Goal: Complete Application Form: Complete application form

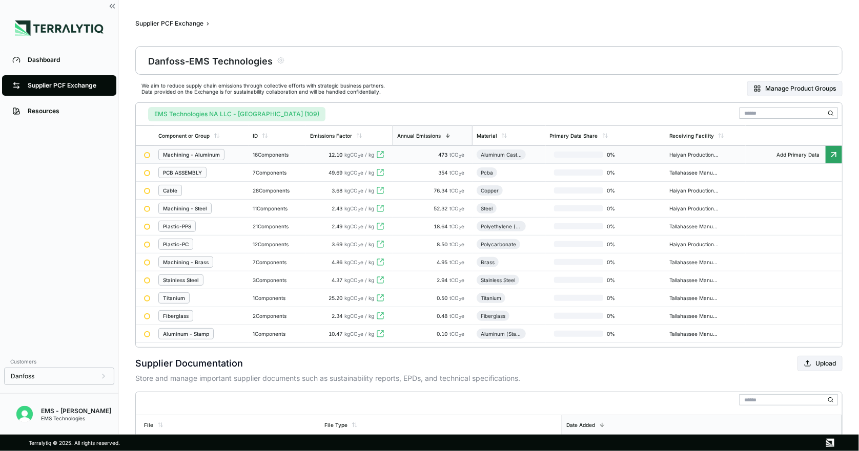
click at [198, 153] on div "Machining - Aluminum" at bounding box center [191, 155] width 57 height 6
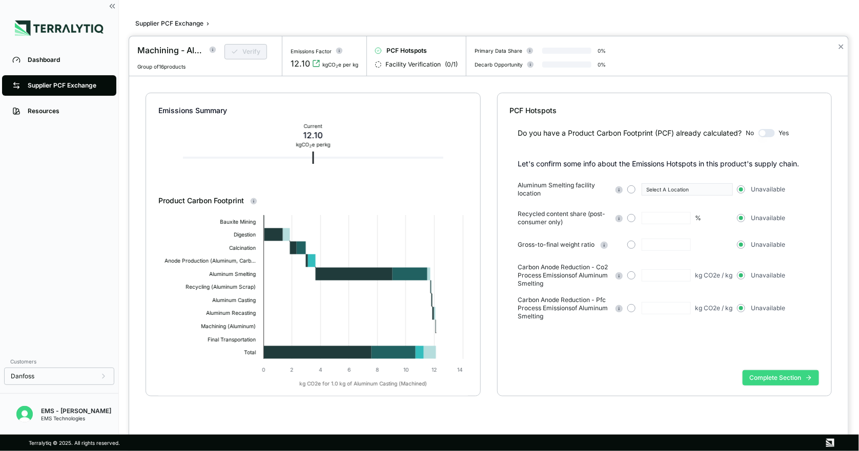
click at [782, 375] on button "Complete Section" at bounding box center [780, 377] width 76 height 15
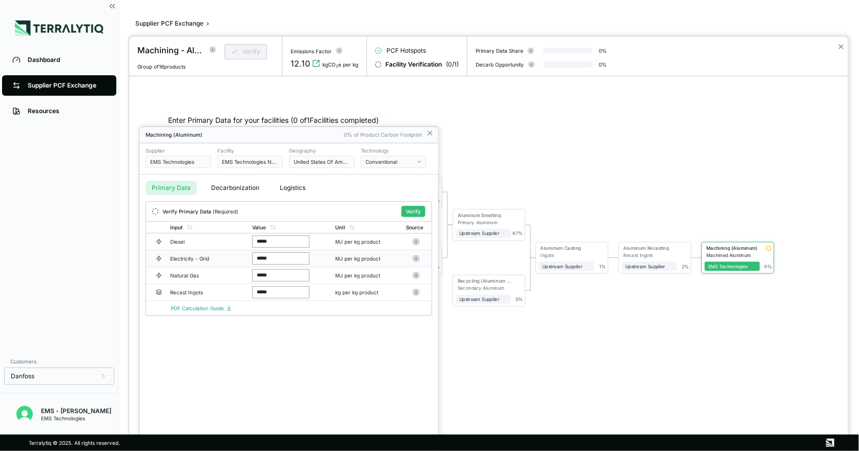
click at [233, 260] on div "Electricity - Grid" at bounding box center [203, 259] width 66 height 6
click at [232, 290] on div "Recast Ingots" at bounding box center [203, 292] width 66 height 6
click at [243, 190] on button "Decarbonization" at bounding box center [235, 188] width 60 height 14
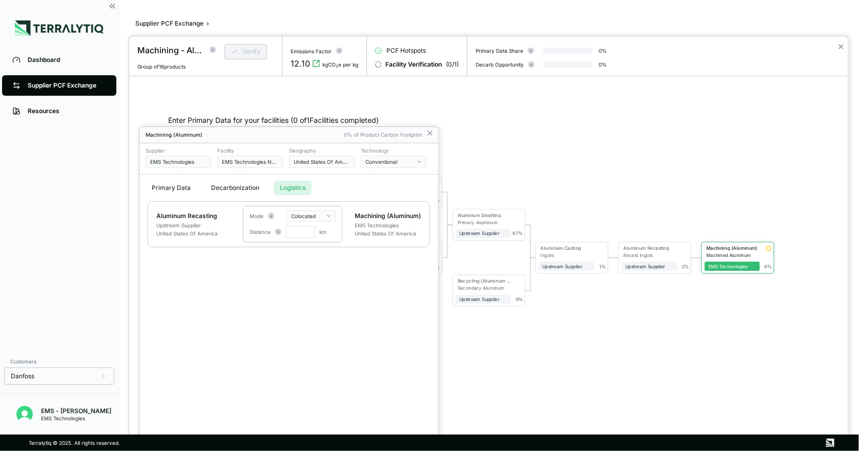
click at [288, 186] on button "Logistics" at bounding box center [293, 188] width 38 height 14
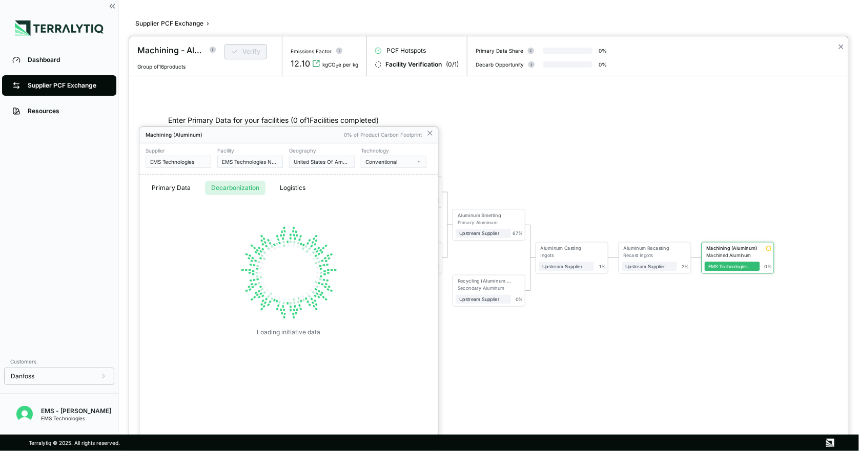
click at [248, 189] on button "Decarbonization" at bounding box center [235, 188] width 60 height 14
click at [189, 188] on button "Primary Data" at bounding box center [170, 188] width 51 height 14
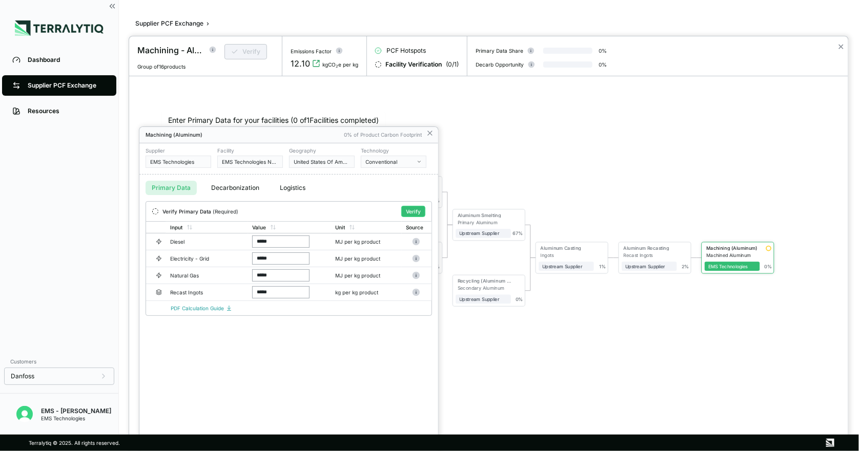
click at [500, 362] on div at bounding box center [488, 243] width 719 height 415
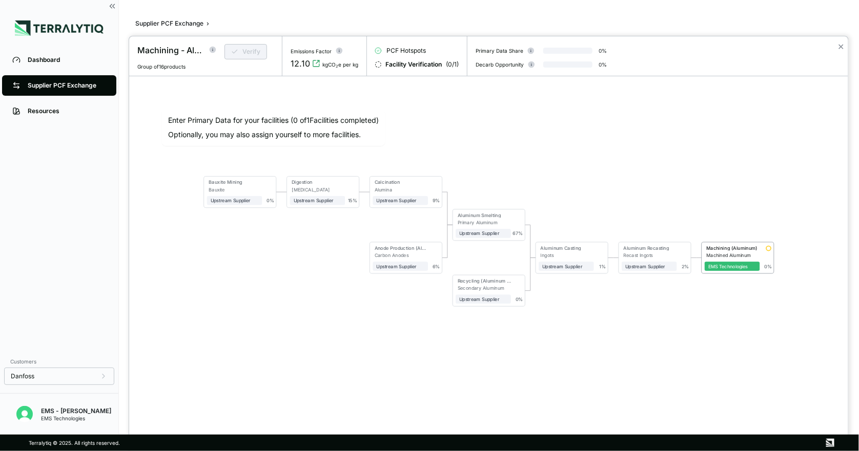
click at [70, 79] on div at bounding box center [429, 225] width 859 height 451
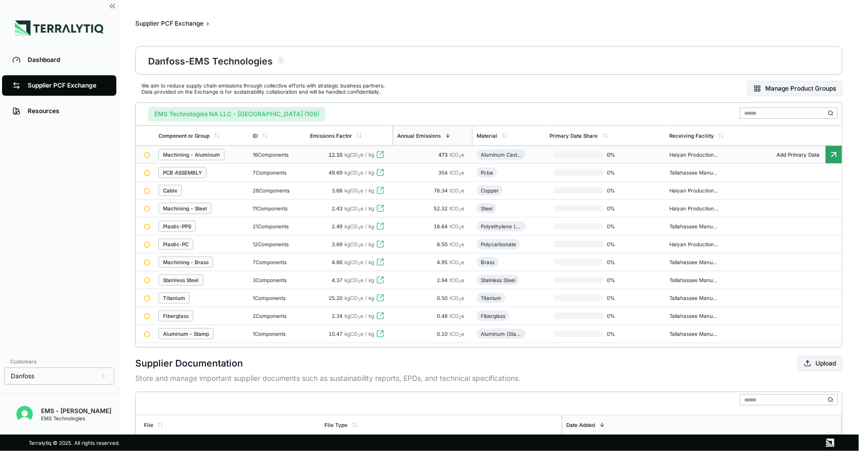
click at [209, 154] on div "Machining - Aluminum" at bounding box center [191, 155] width 57 height 6
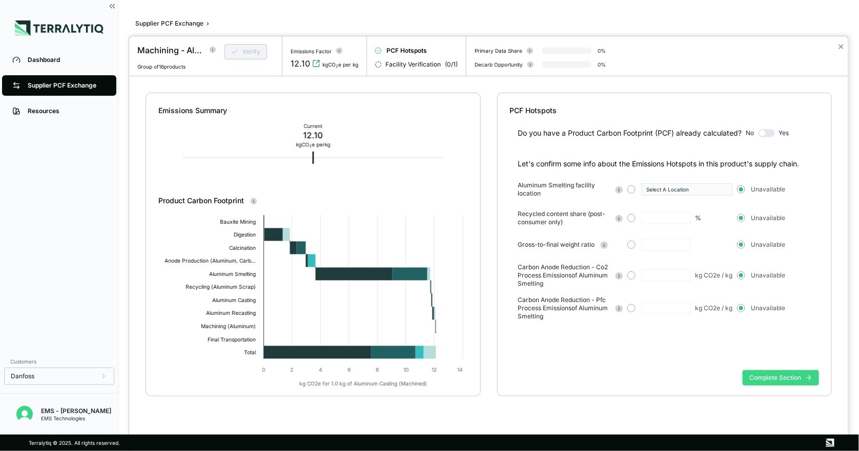
click at [772, 382] on button "Complete Section" at bounding box center [780, 377] width 76 height 15
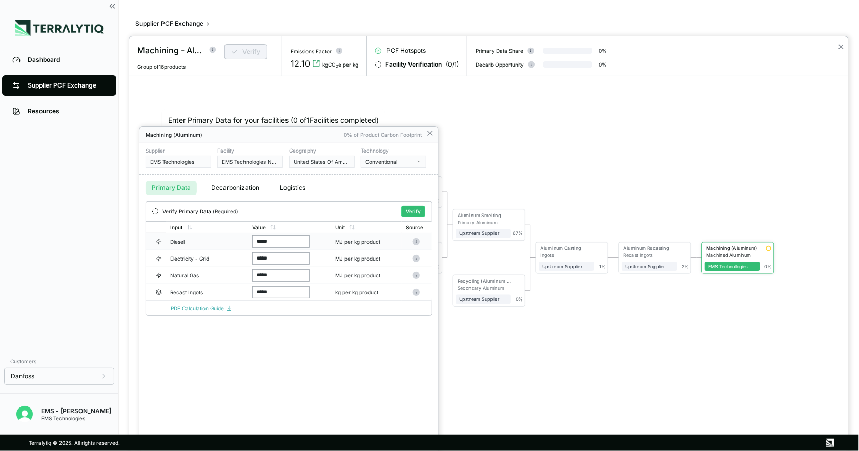
click at [284, 247] on input "*****" at bounding box center [280, 242] width 57 height 12
type input "*****"
click at [244, 183] on button "Decarbonization" at bounding box center [235, 188] width 60 height 14
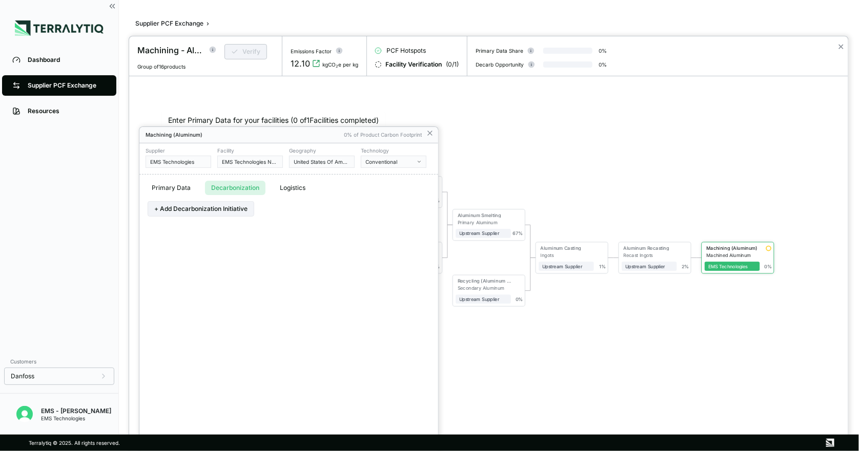
click at [291, 184] on button "Logistics" at bounding box center [293, 188] width 38 height 14
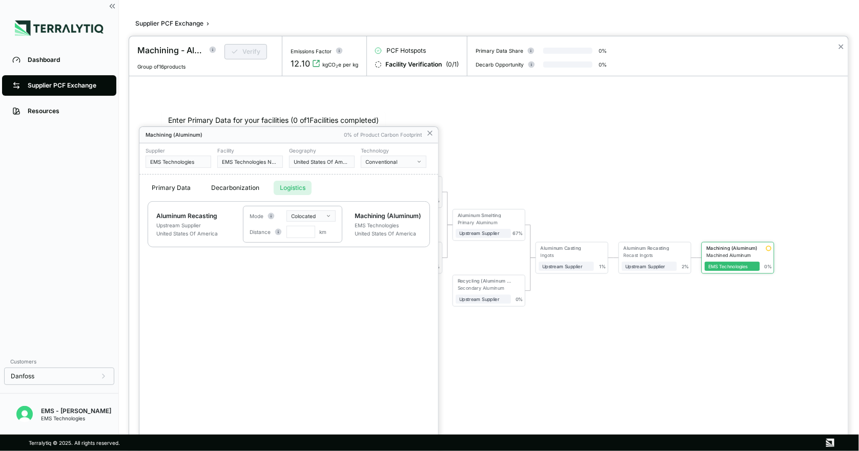
click at [169, 188] on button "Primary Data" at bounding box center [170, 188] width 51 height 14
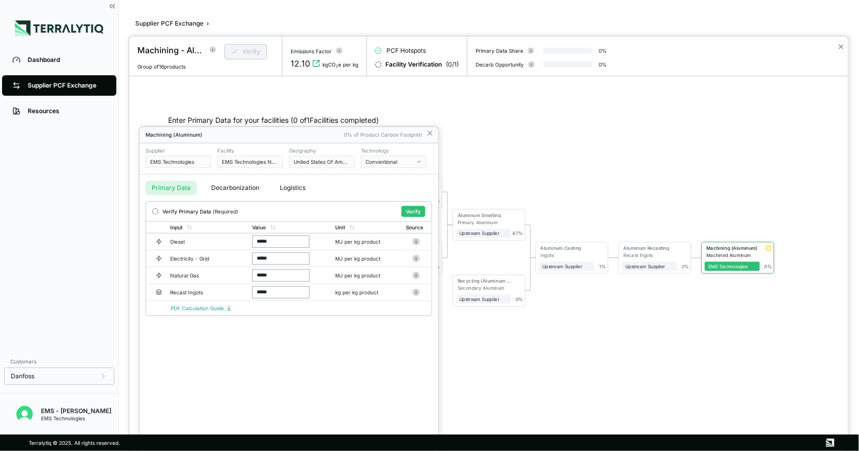
click at [156, 211] on div at bounding box center [155, 211] width 6 height 6
click at [155, 211] on div at bounding box center [155, 211] width 6 height 6
click at [154, 211] on div at bounding box center [155, 211] width 6 height 6
click at [409, 212] on button "Verify" at bounding box center [413, 211] width 24 height 11
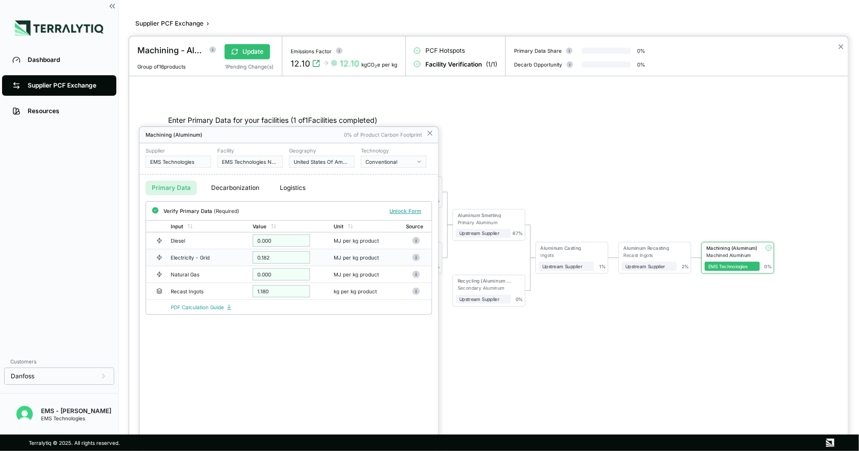
click at [289, 256] on div "0.182" at bounding box center [281, 258] width 57 height 12
click at [255, 256] on div "0.182" at bounding box center [281, 258] width 57 height 12
click at [431, 133] on icon at bounding box center [430, 133] width 8 height 8
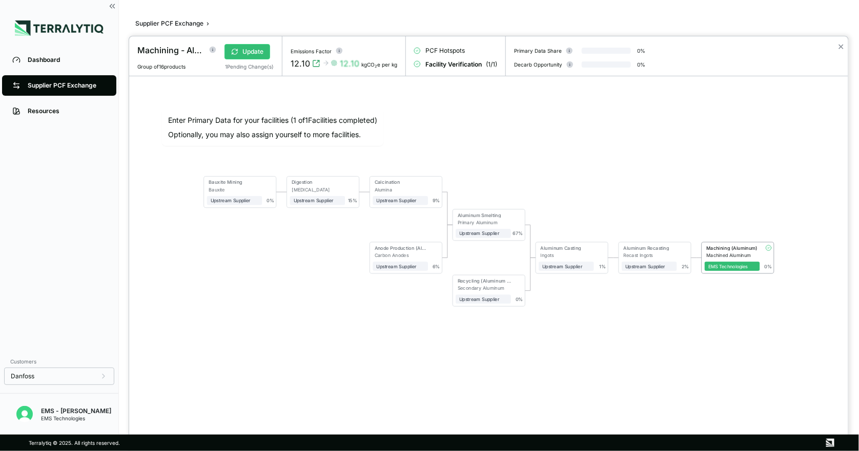
click at [82, 91] on div at bounding box center [429, 225] width 859 height 451
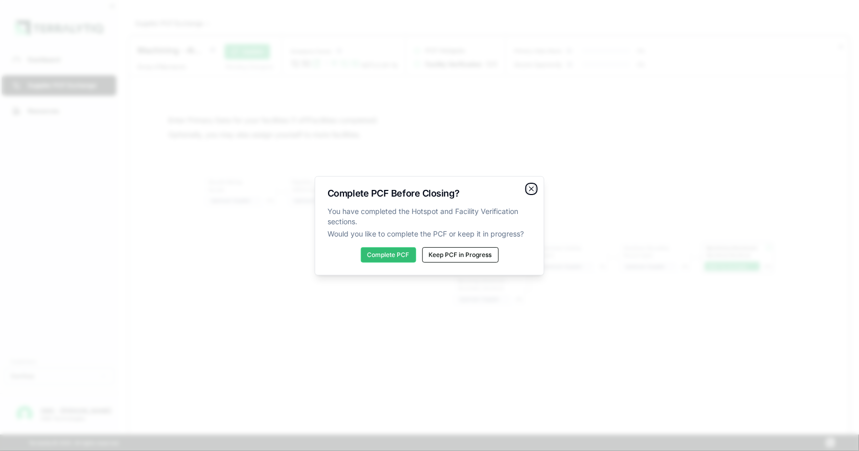
click at [534, 186] on icon "button" at bounding box center [531, 189] width 8 height 8
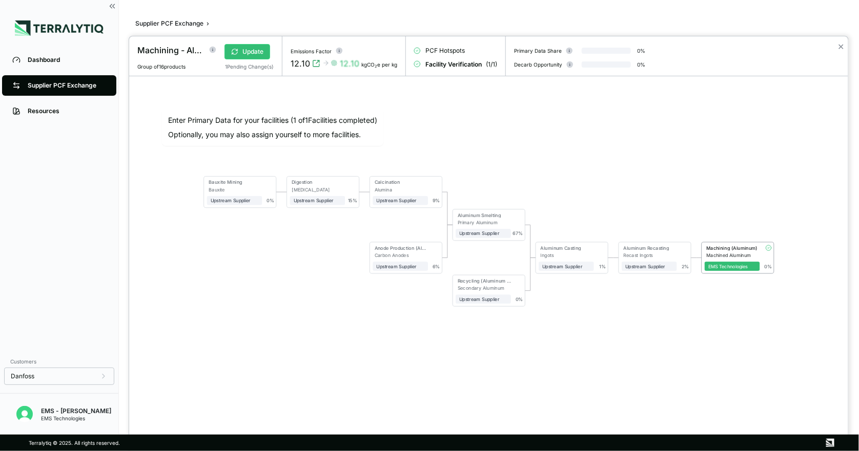
click at [56, 85] on div at bounding box center [429, 225] width 859 height 451
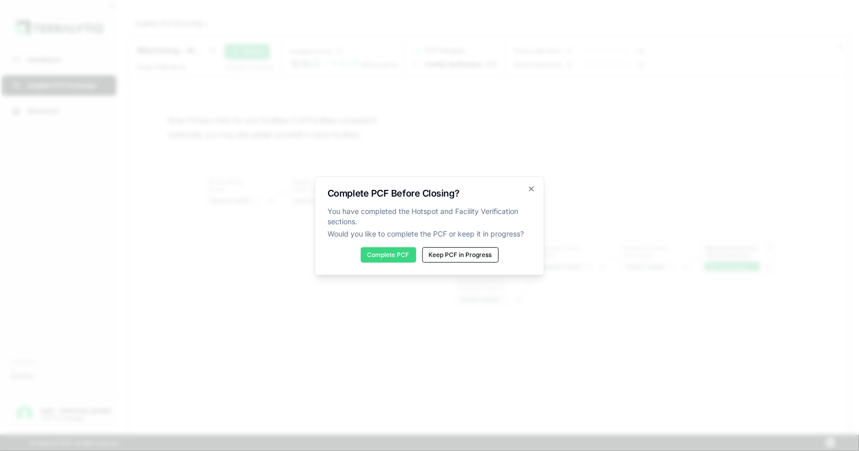
click at [386, 254] on button "Complete PCF" at bounding box center [388, 254] width 55 height 15
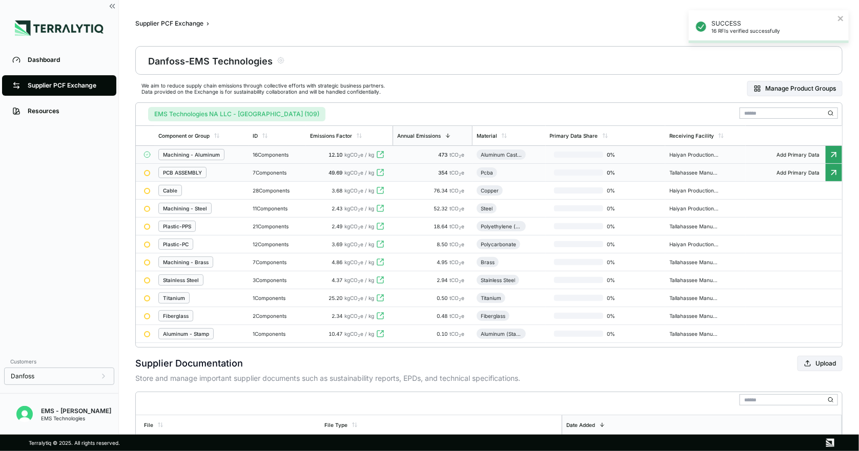
click at [197, 172] on div "PCB ASSEMBLY" at bounding box center [182, 173] width 39 height 6
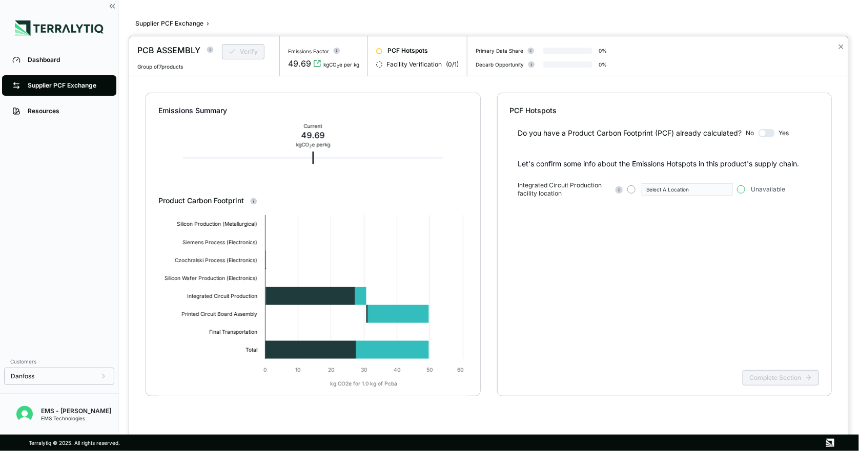
click at [739, 187] on button "button" at bounding box center [741, 189] width 8 height 8
click at [619, 192] on circle at bounding box center [618, 189] width 7 height 7
click at [628, 189] on button "button" at bounding box center [631, 189] width 8 height 8
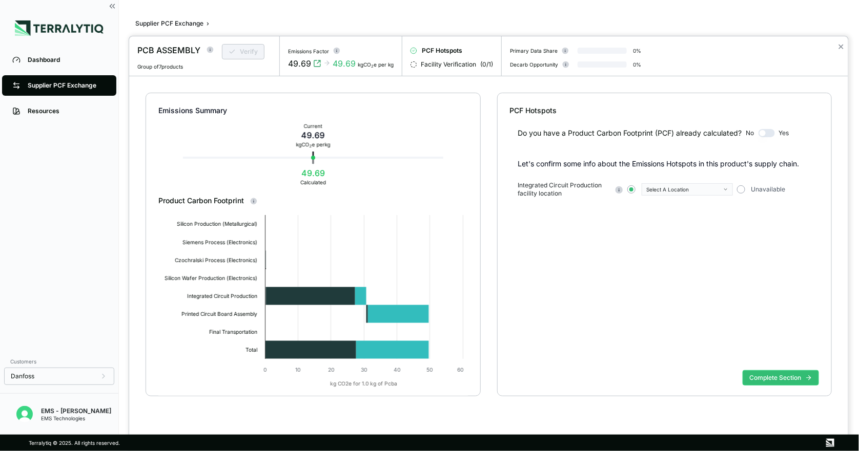
click at [669, 191] on div "Select A Location" at bounding box center [683, 189] width 75 height 6
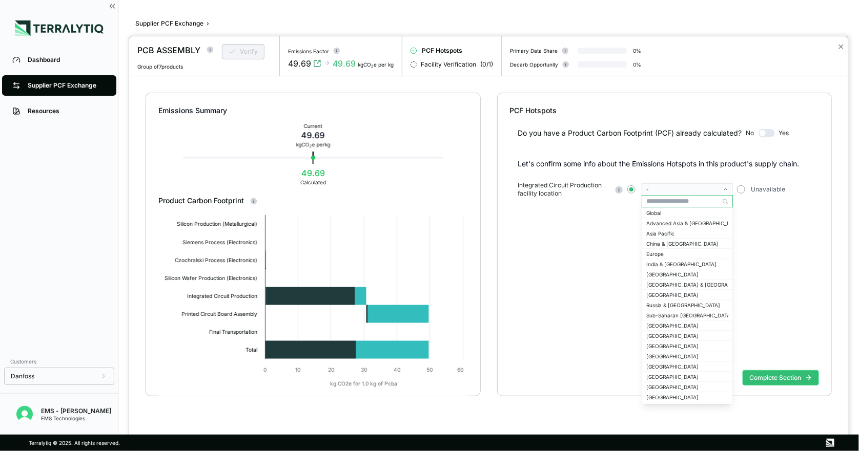
click at [660, 191] on div "-" at bounding box center [683, 189] width 75 height 6
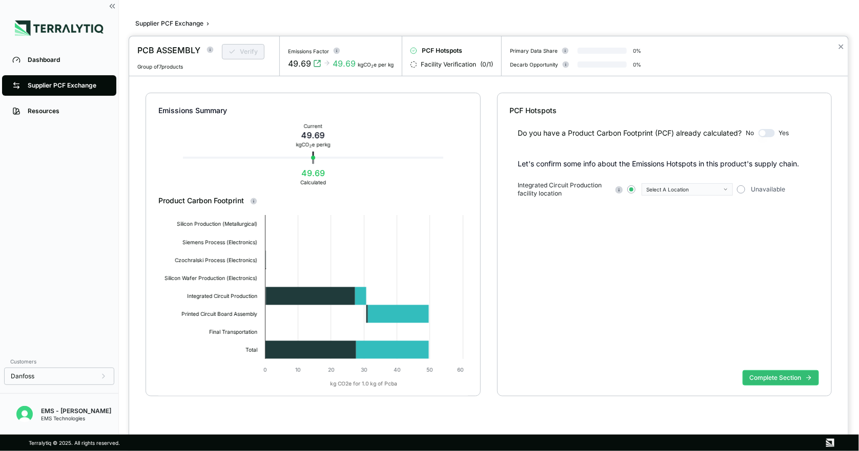
click at [669, 184] on button "Select A Location" at bounding box center [686, 189] width 91 height 12
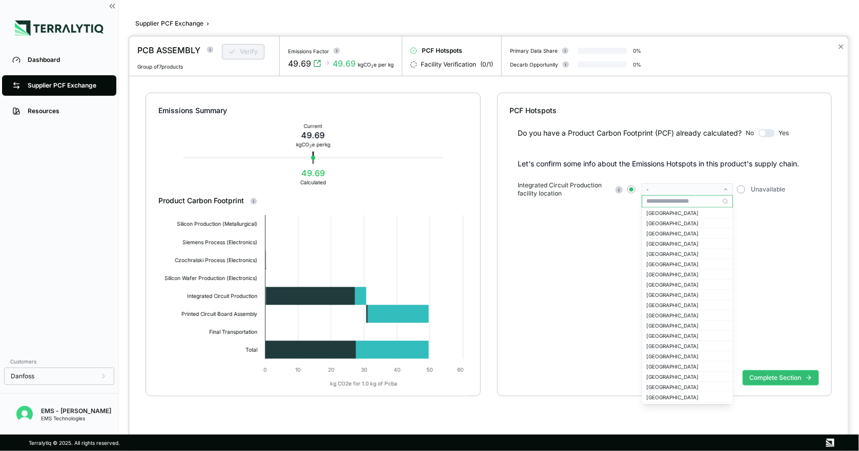
scroll to position [618, 0]
click at [686, 314] on div "[GEOGRAPHIC_DATA]" at bounding box center [687, 312] width 82 height 6
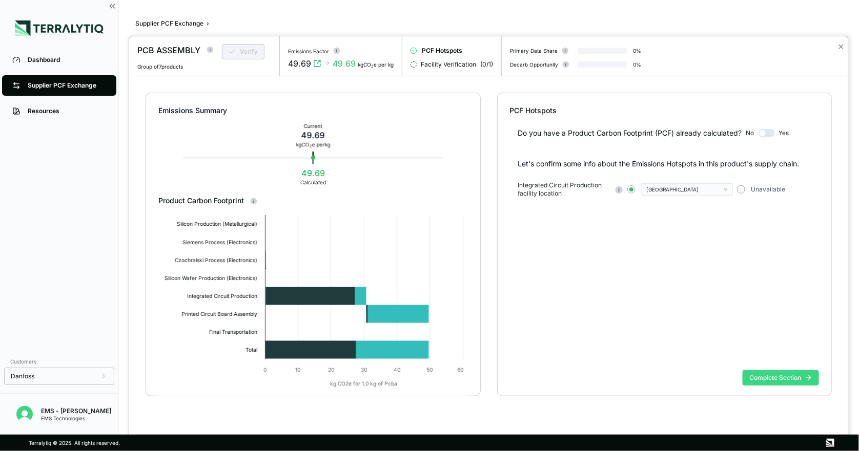
click at [768, 374] on button "Complete Section" at bounding box center [780, 377] width 76 height 15
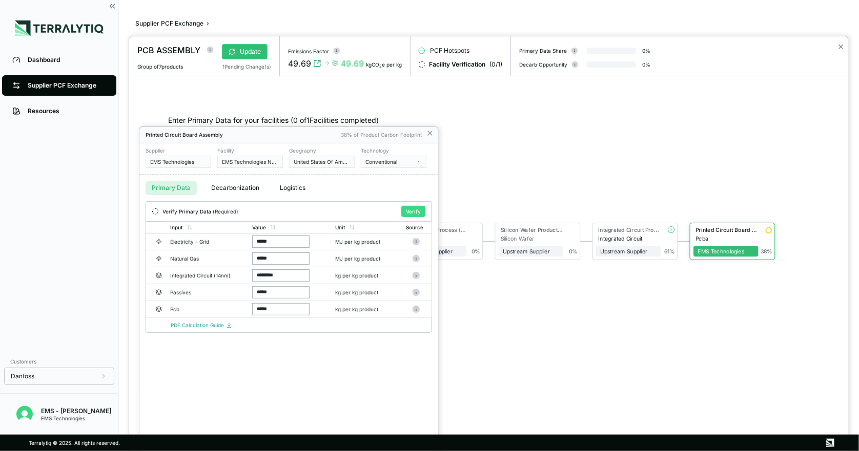
click at [418, 208] on button "Verify" at bounding box center [413, 211] width 24 height 11
click at [245, 52] on div at bounding box center [488, 243] width 719 height 415
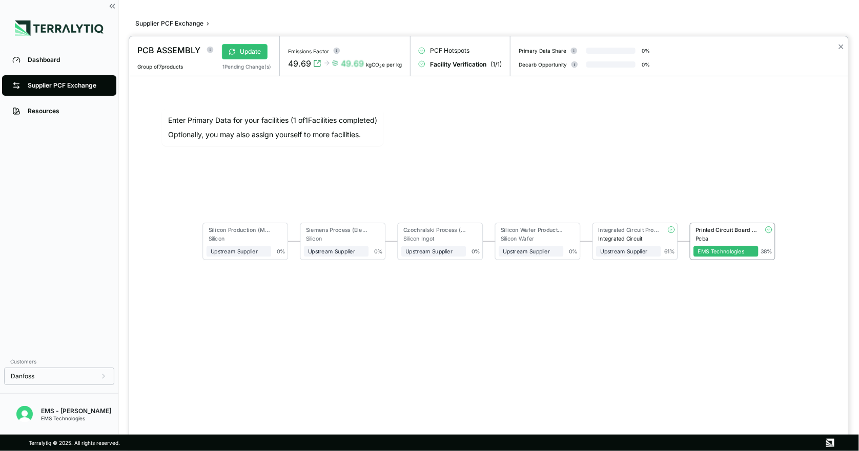
click at [78, 85] on div at bounding box center [429, 225] width 859 height 451
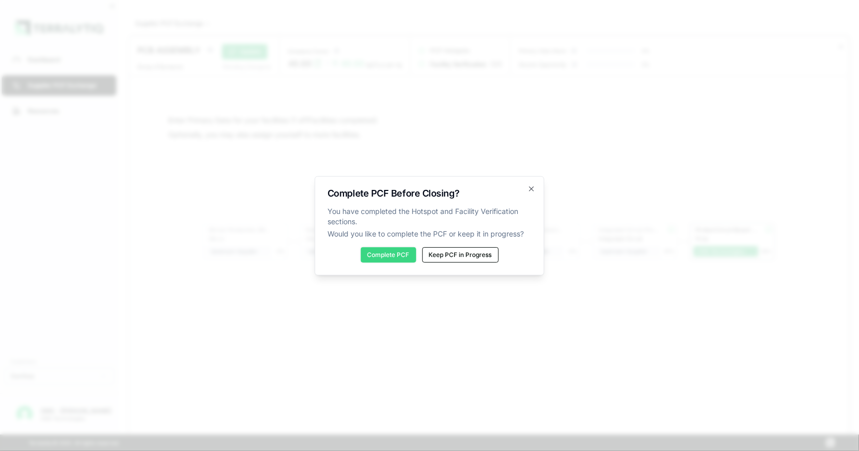
click at [390, 258] on button "Complete PCF" at bounding box center [388, 254] width 55 height 15
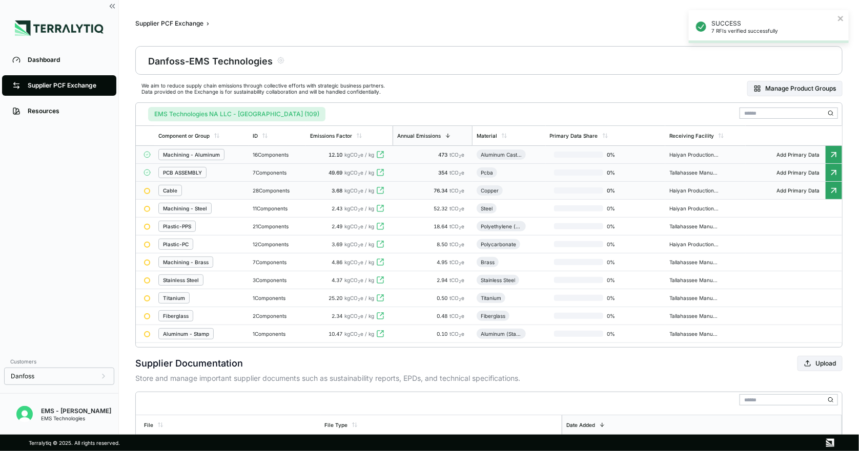
click at [172, 190] on div "Cable" at bounding box center [170, 190] width 14 height 6
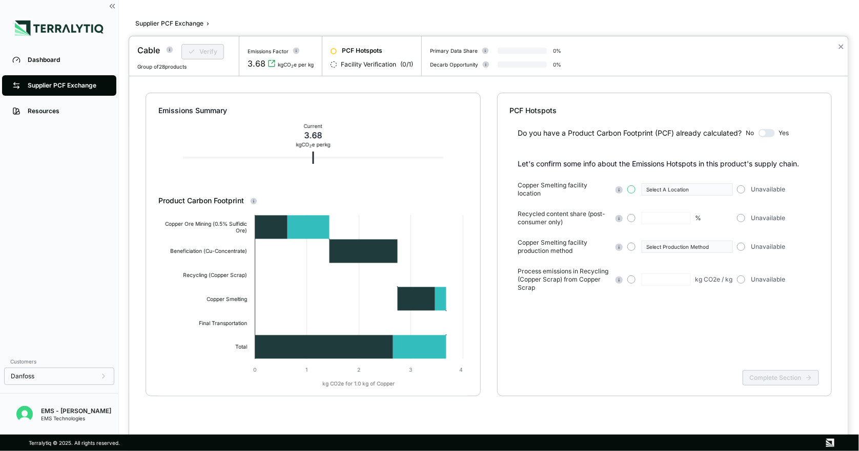
click at [632, 190] on button "button" at bounding box center [631, 189] width 8 height 8
click at [694, 187] on div "Select A Location" at bounding box center [683, 189] width 75 height 6
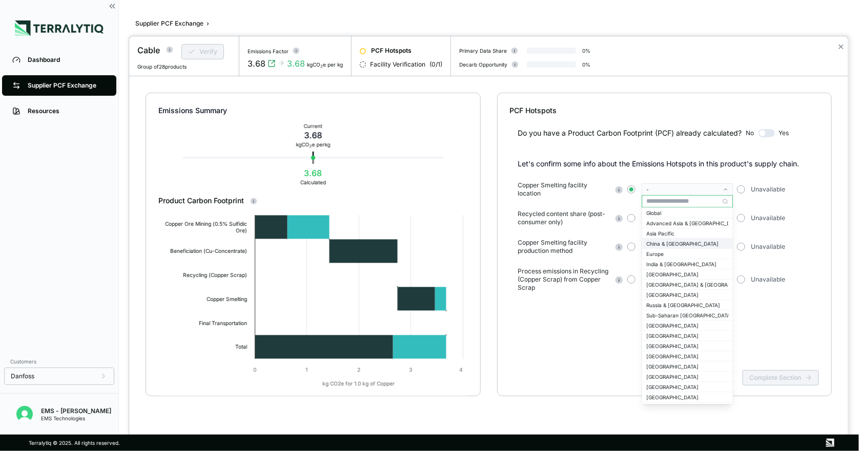
click at [696, 244] on div "China & [GEOGRAPHIC_DATA]" at bounding box center [687, 244] width 82 height 6
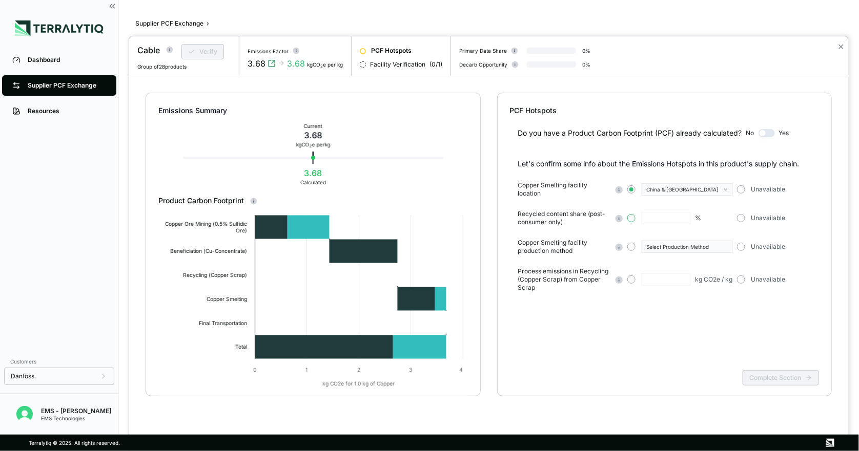
click at [631, 222] on button "button" at bounding box center [631, 218] width 8 height 8
click at [660, 217] on input "text" at bounding box center [665, 218] width 49 height 12
type input "**"
click at [744, 246] on button "button" at bounding box center [741, 247] width 8 height 8
click at [744, 281] on button "button" at bounding box center [741, 280] width 8 height 8
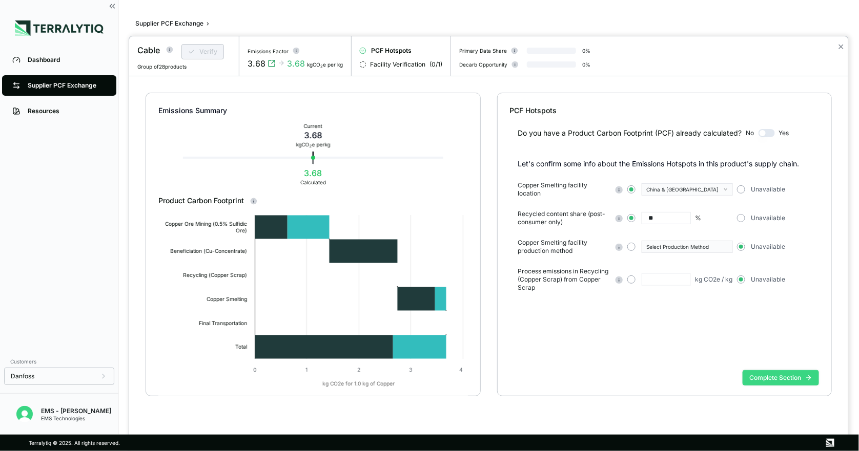
click at [765, 379] on button "Complete Section" at bounding box center [780, 377] width 76 height 15
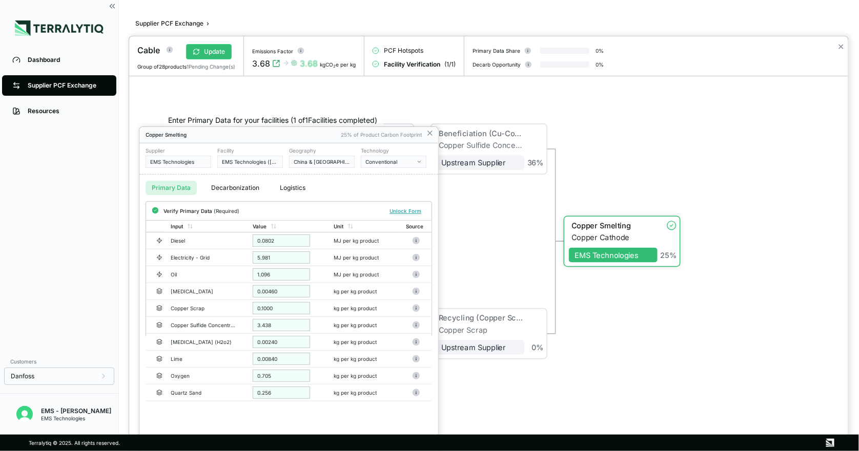
click at [213, 49] on div at bounding box center [488, 243] width 719 height 415
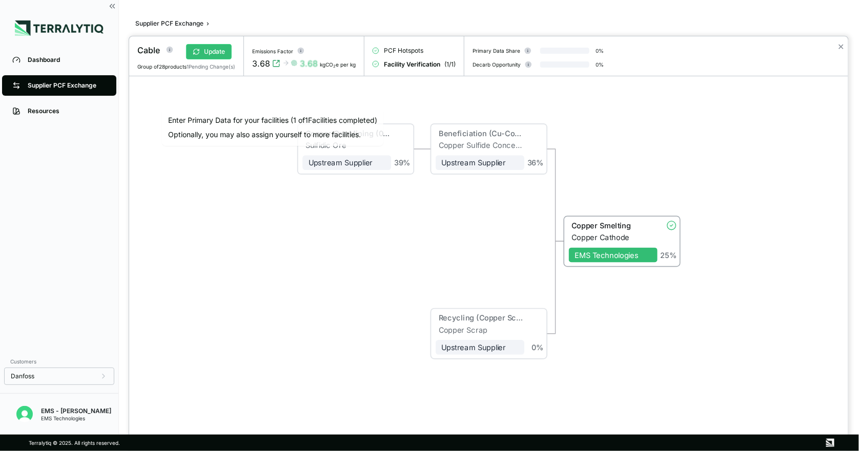
click at [213, 49] on button "Update" at bounding box center [209, 51] width 46 height 15
click at [89, 86] on div at bounding box center [429, 225] width 859 height 451
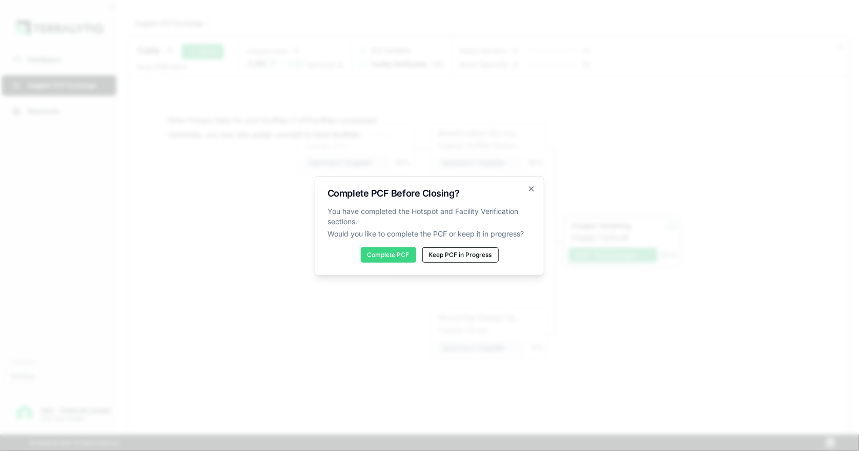
click at [370, 253] on button "Complete PCF" at bounding box center [388, 254] width 55 height 15
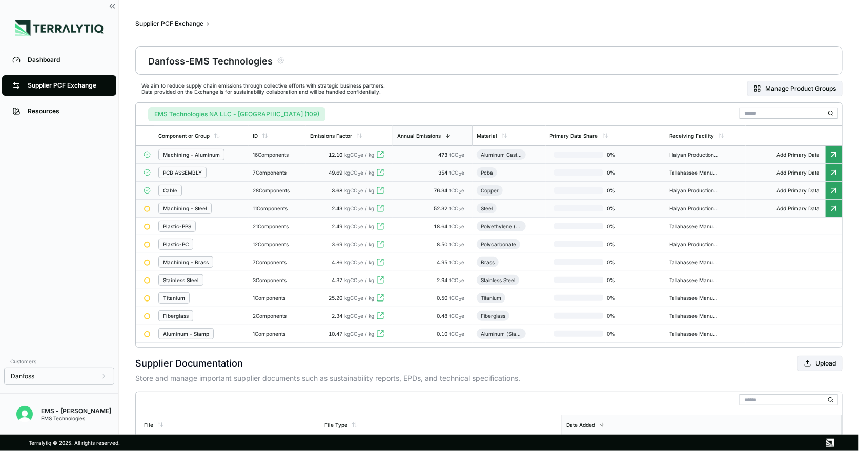
click at [169, 214] on div "Machining - Steel" at bounding box center [184, 208] width 53 height 11
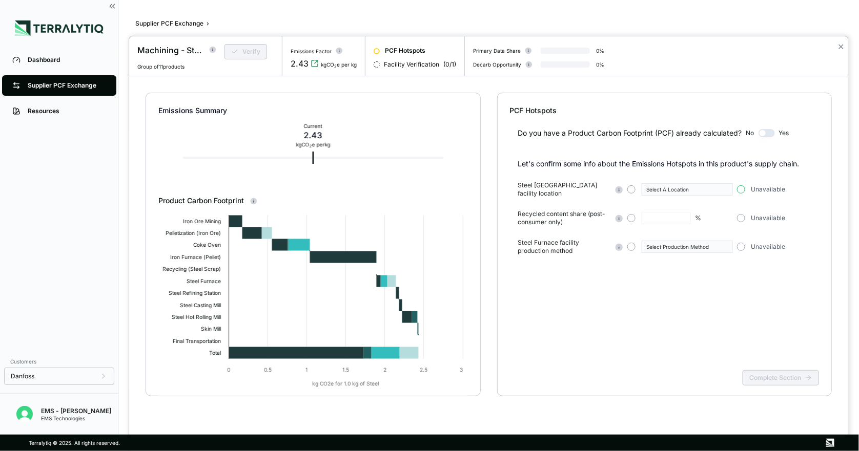
click at [739, 185] on button "button" at bounding box center [741, 189] width 8 height 8
click at [741, 214] on button "button" at bounding box center [741, 218] width 8 height 8
click at [737, 239] on div "Steel Furnace facility production method Select Production Method Unavailable" at bounding box center [668, 247] width 301 height 16
click at [738, 243] on button "button" at bounding box center [741, 247] width 8 height 8
click at [778, 376] on button "Complete Section" at bounding box center [780, 377] width 76 height 15
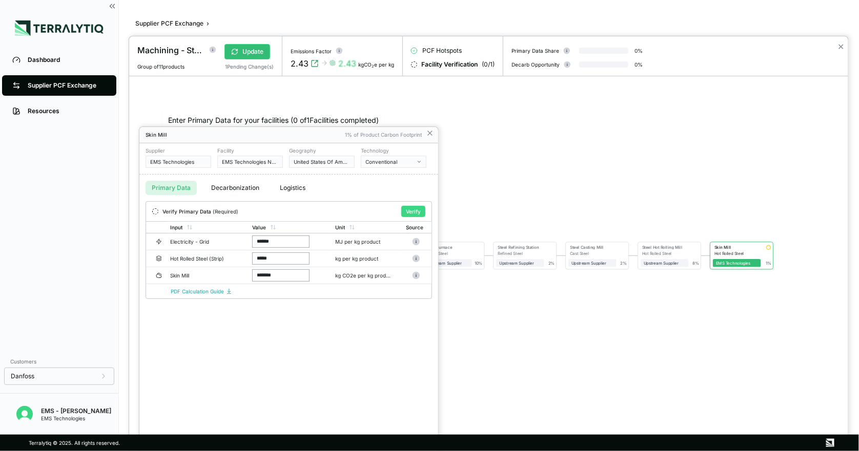
click at [416, 210] on button "Verify" at bounding box center [413, 211] width 24 height 11
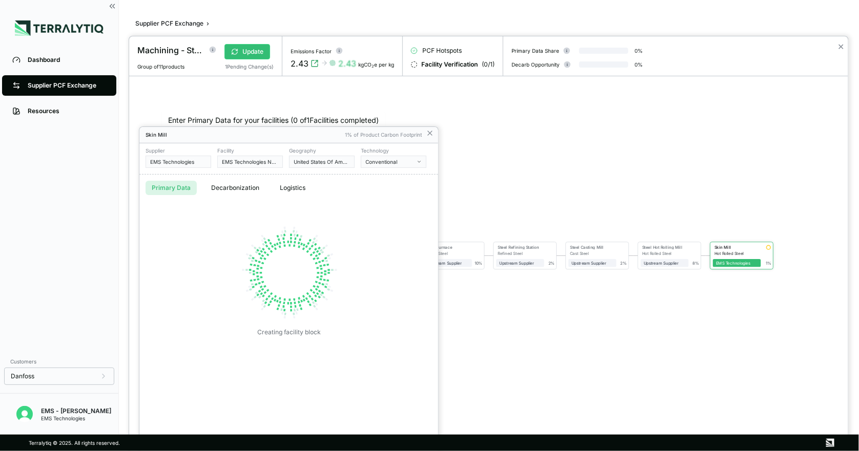
click at [251, 51] on div at bounding box center [488, 243] width 719 height 415
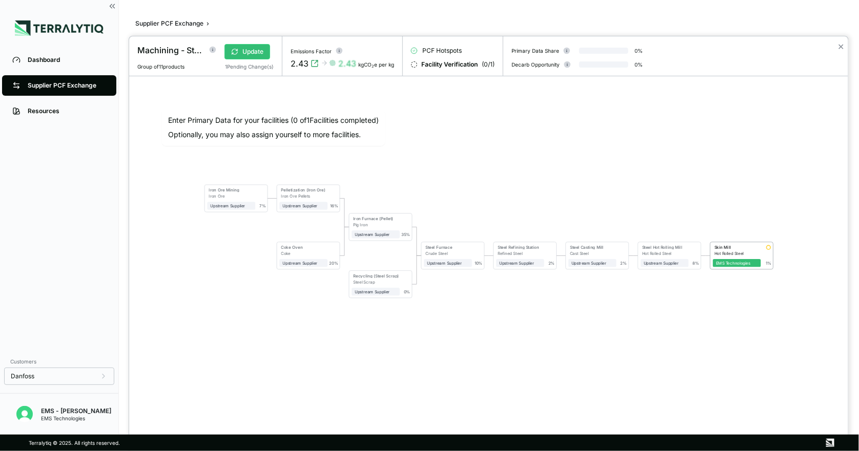
click at [251, 51] on button "Update" at bounding box center [247, 51] width 46 height 15
click at [251, 54] on button "Update" at bounding box center [247, 51] width 46 height 15
click at [90, 89] on div at bounding box center [429, 225] width 859 height 451
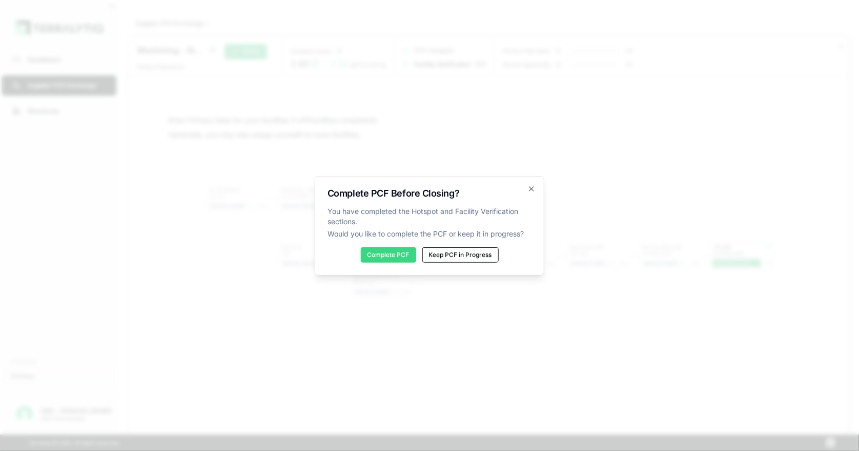
click at [382, 249] on button "Complete PCF" at bounding box center [388, 254] width 55 height 15
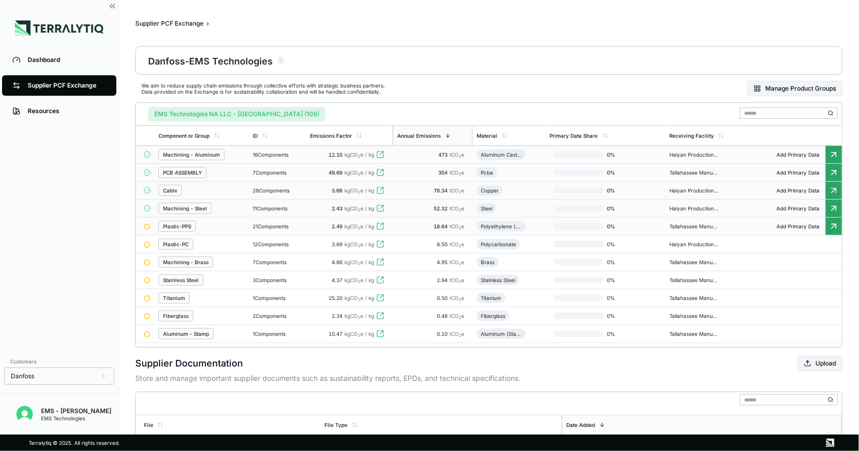
click at [177, 229] on div "Plastic-PPS" at bounding box center [177, 226] width 28 height 6
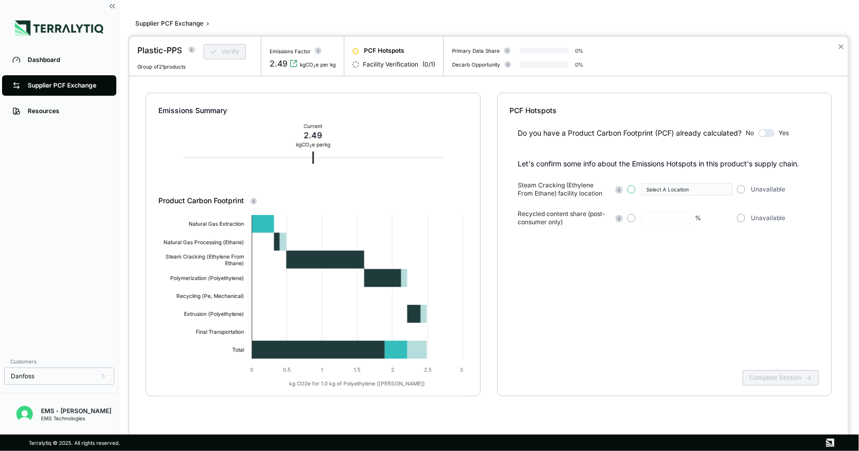
click at [631, 193] on button "button" at bounding box center [631, 189] width 8 height 8
click at [677, 191] on div "Select A Location" at bounding box center [683, 189] width 75 height 6
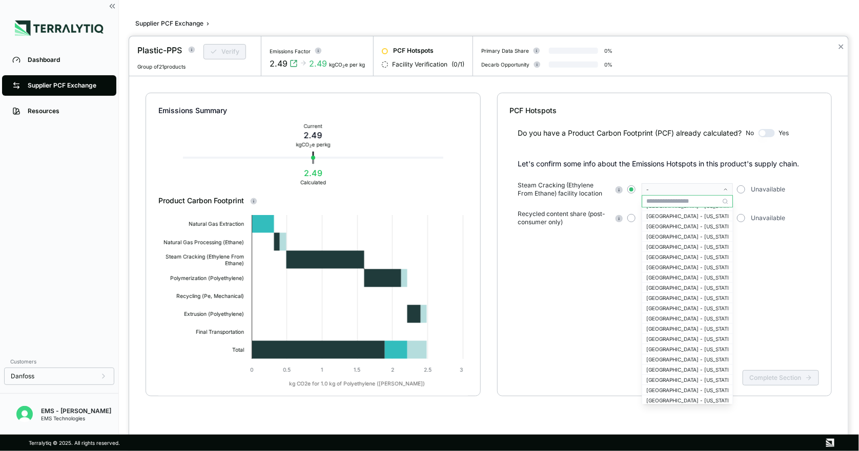
scroll to position [1574, 0]
click at [775, 288] on div "Do you have a Product Carbon Footprint (PCF) already calculated? No Yes Let's c…" at bounding box center [664, 241] width 309 height 251
click at [608, 273] on div "Do you have a Product Carbon Footprint (PCF) already calculated? No Yes Let's c…" at bounding box center [664, 241] width 309 height 251
click at [740, 191] on button "button" at bounding box center [741, 189] width 8 height 8
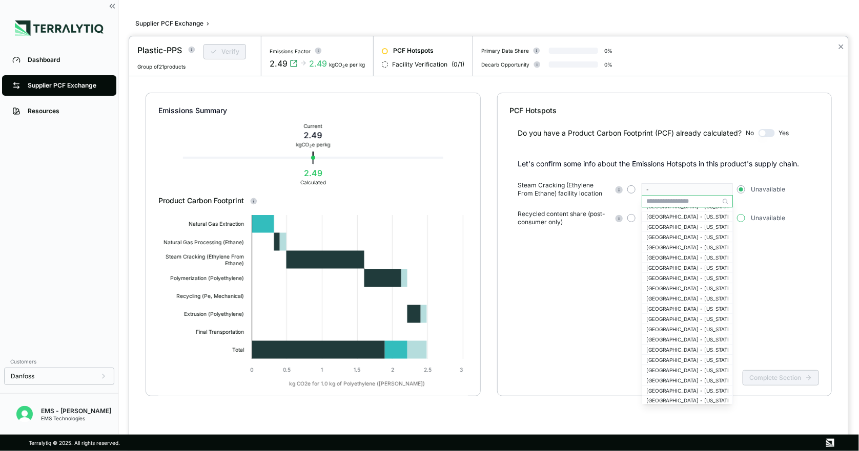
click at [740, 214] on button "button" at bounding box center [741, 218] width 8 height 8
click at [758, 260] on div "Do you have a Product Carbon Footprint (PCF) already calculated? No Yes Let's c…" at bounding box center [664, 241] width 309 height 251
click at [765, 380] on button "Complete Section" at bounding box center [780, 377] width 76 height 15
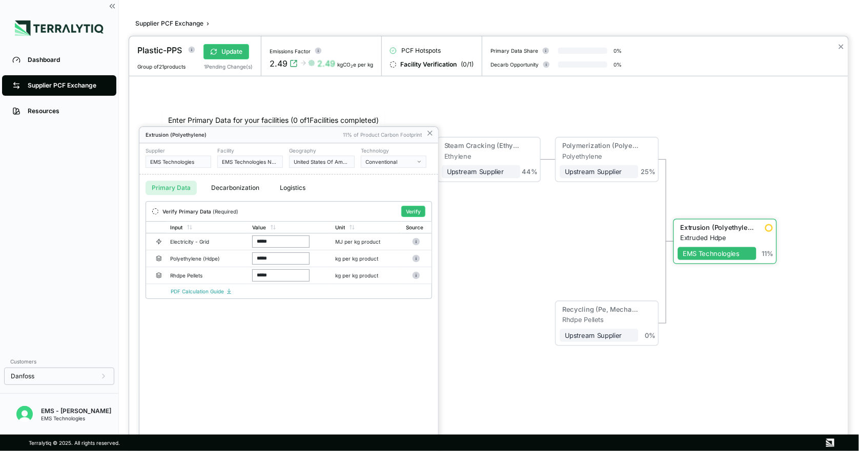
click at [90, 85] on div at bounding box center [429, 225] width 859 height 451
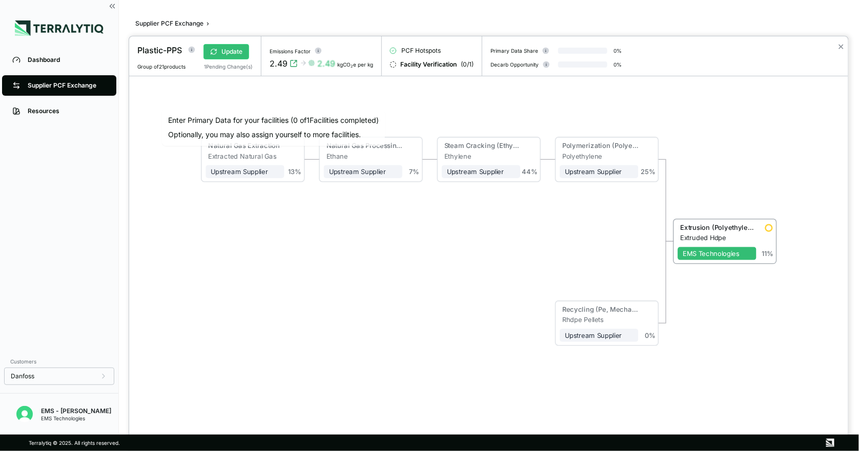
click at [34, 184] on div at bounding box center [429, 225] width 859 height 451
